Goal: Go to known website: Access a specific website the user already knows

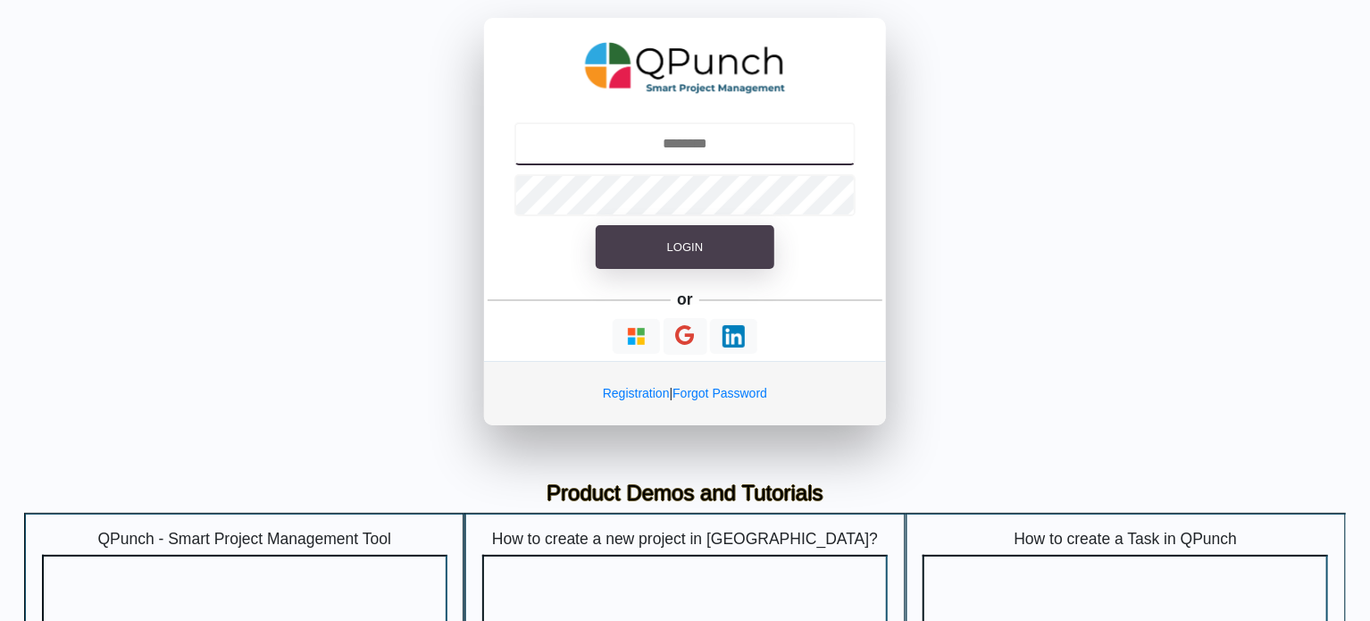
type input "**********"
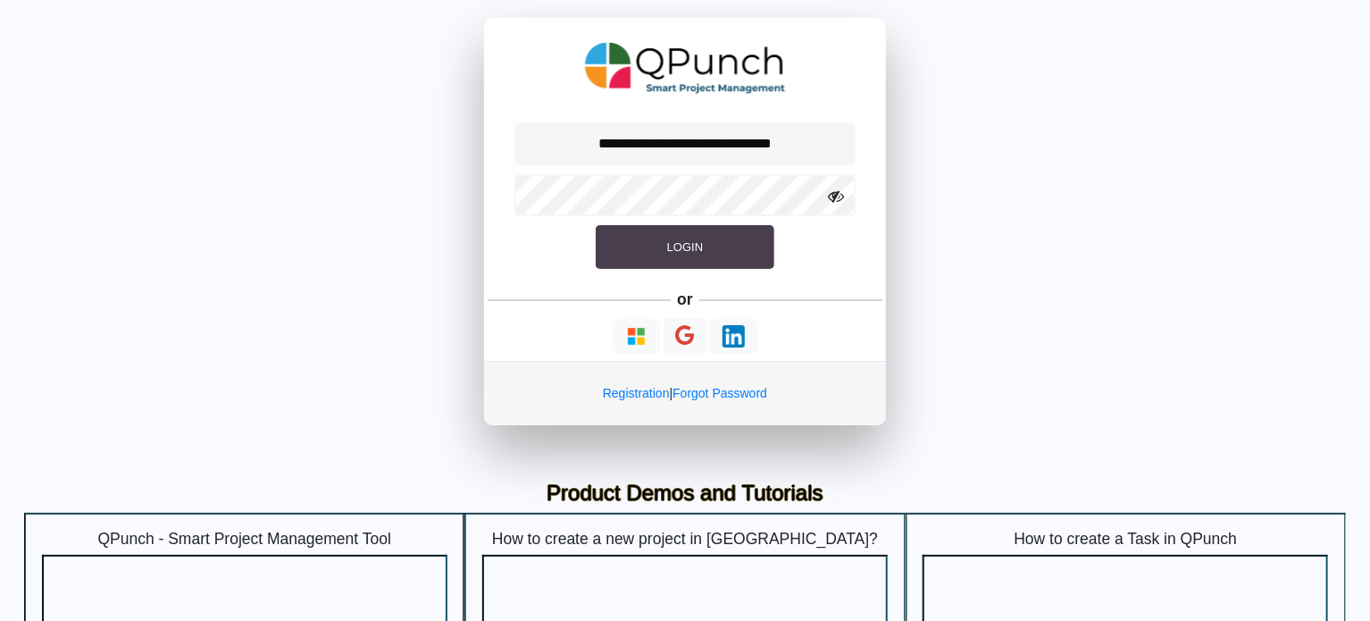
click at [663, 250] on button "Login" at bounding box center [685, 247] width 179 height 45
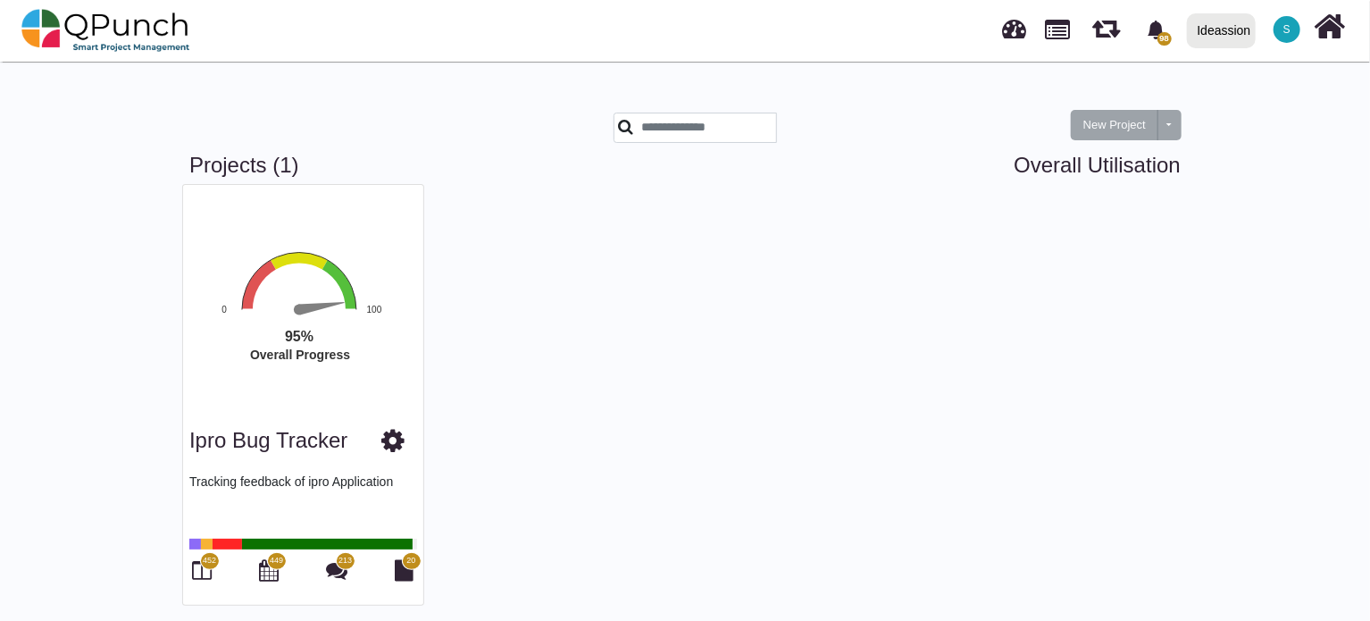
click at [205, 564] on span "452" at bounding box center [209, 560] width 13 height 12
